Goal: Go to known website: Access a specific website the user already knows

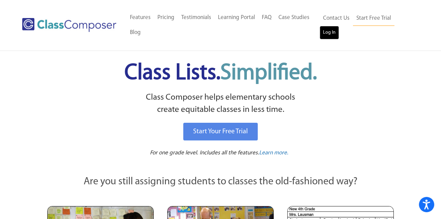
click at [327, 32] on link "Log In" at bounding box center [329, 33] width 19 height 14
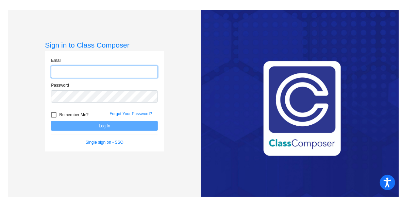
type input "[EMAIL_ADDRESS][DOMAIN_NAME]"
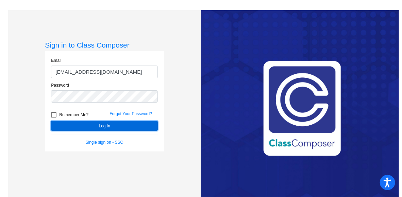
click at [137, 125] on button "Log In" at bounding box center [104, 126] width 107 height 10
